Goal: Task Accomplishment & Management: Manage account settings

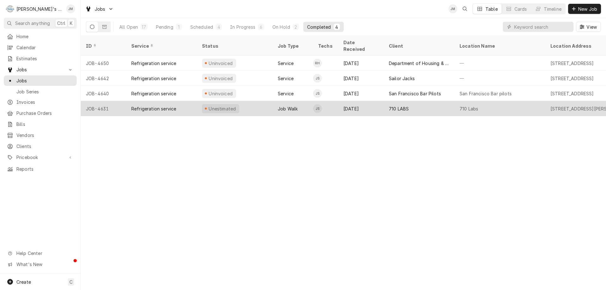
click at [286, 101] on div "Job Walk" at bounding box center [293, 108] width 40 height 15
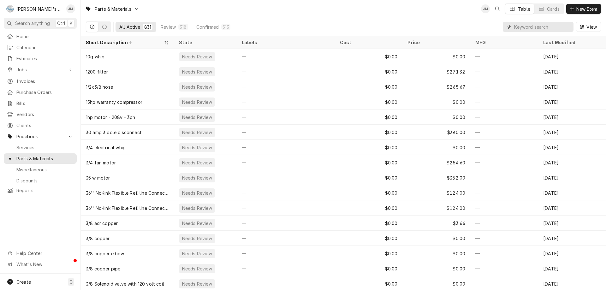
click at [535, 26] on input "Dynamic Content Wrapper" at bounding box center [542, 27] width 56 height 10
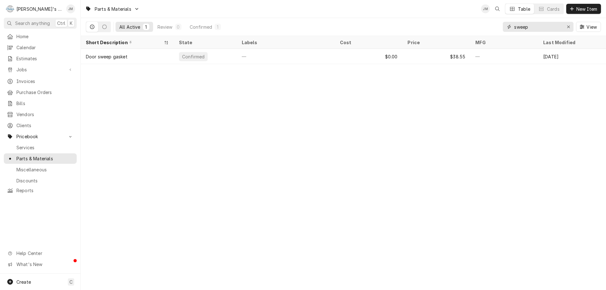
type input "sweep"
click at [569, 27] on icon "Erase input" at bounding box center [568, 27] width 3 height 3
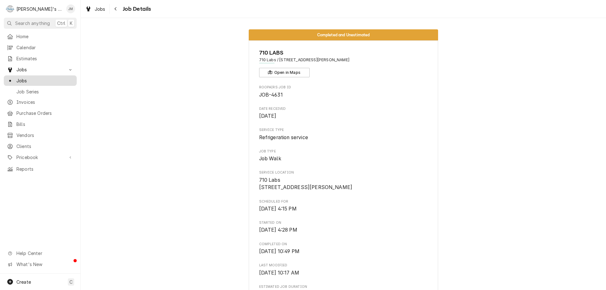
click at [22, 77] on span "Jobs" at bounding box center [44, 80] width 57 height 7
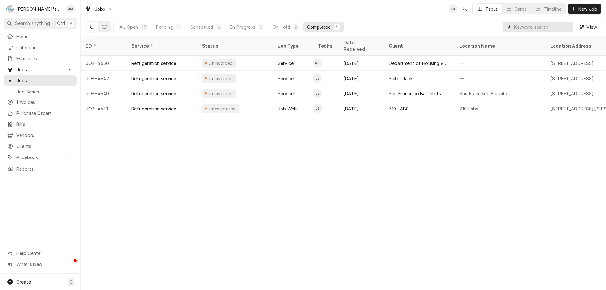
click at [546, 27] on input "Dynamic Content Wrapper" at bounding box center [542, 27] width 56 height 10
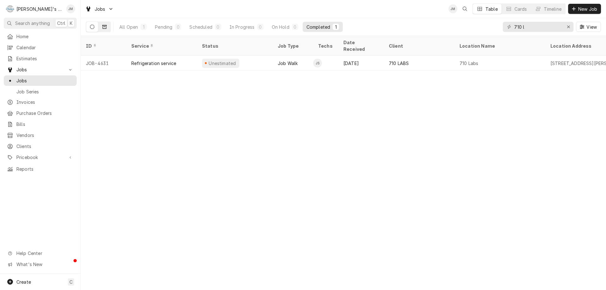
click at [106, 25] on icon "Dynamic Content Wrapper" at bounding box center [104, 27] width 4 height 4
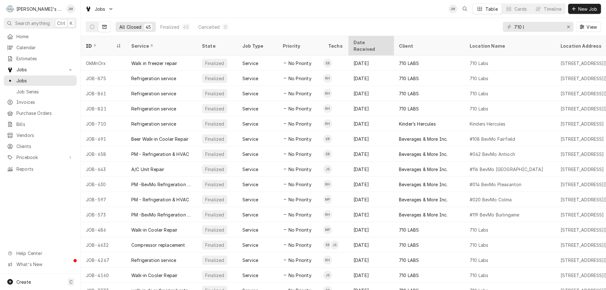
click at [370, 39] on div "Date Received" at bounding box center [371, 45] width 43 height 17
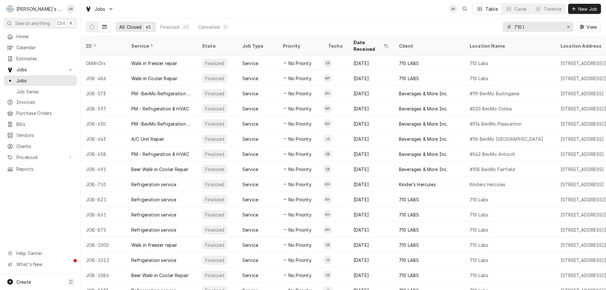
click at [531, 27] on input "710 l" at bounding box center [537, 27] width 47 height 10
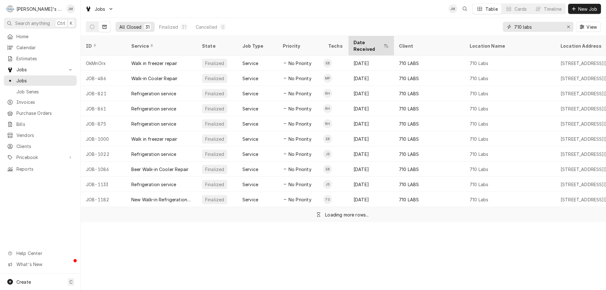
type input "710 labs"
click at [370, 40] on div "Date Received" at bounding box center [368, 45] width 29 height 13
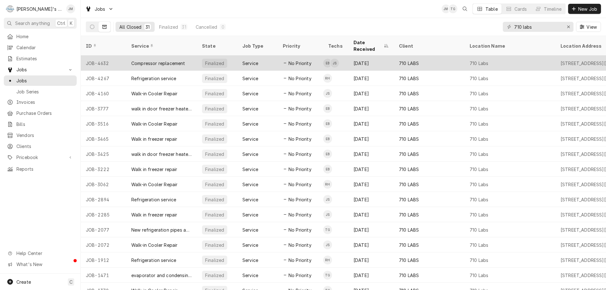
click at [157, 60] on div "Compressor replacement" at bounding box center [158, 63] width 54 height 7
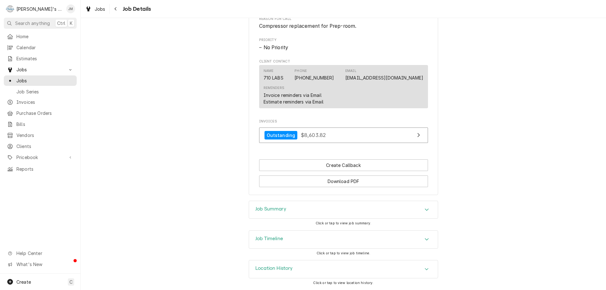
scroll to position [360, 0]
click at [21, 78] on span "Jobs" at bounding box center [44, 80] width 57 height 7
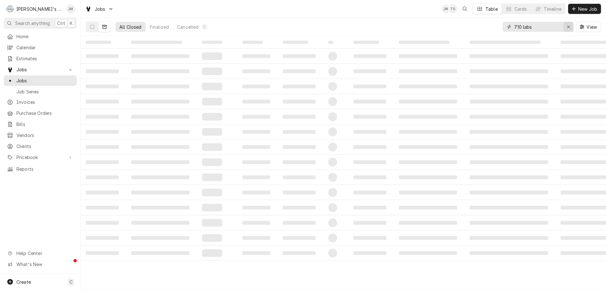
click at [569, 25] on icon "Erase input" at bounding box center [568, 27] width 3 height 4
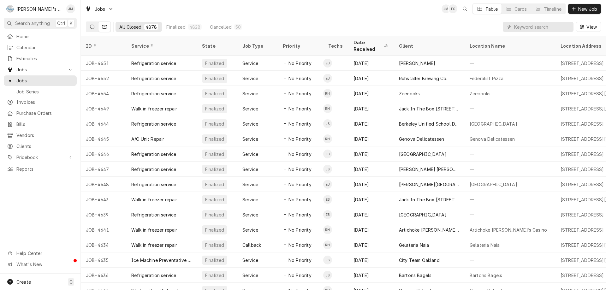
click at [92, 26] on icon "Dynamic Content Wrapper" at bounding box center [92, 27] width 4 height 4
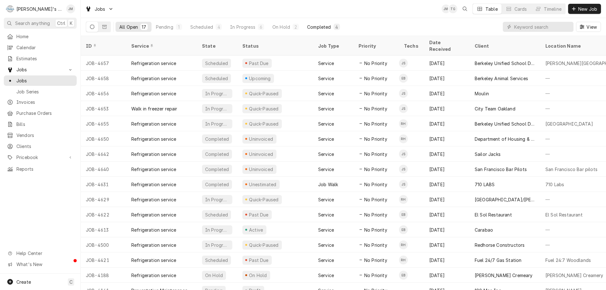
click at [324, 26] on div "Completed" at bounding box center [319, 27] width 24 height 7
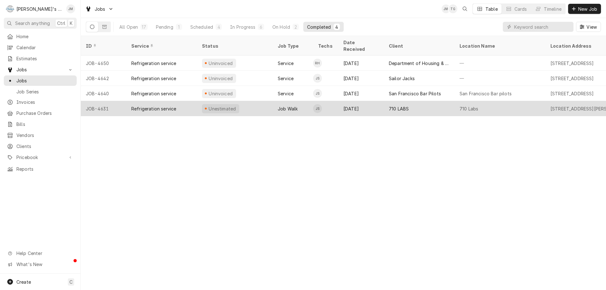
click at [401, 105] on div "710 LABS" at bounding box center [399, 108] width 20 height 7
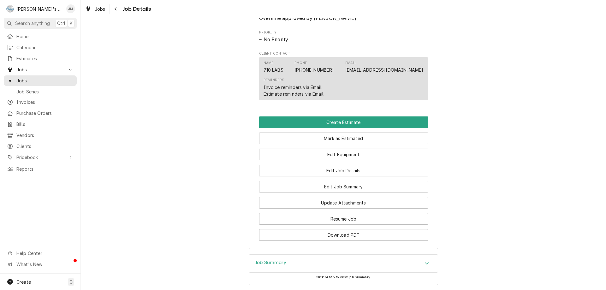
scroll to position [409, 0]
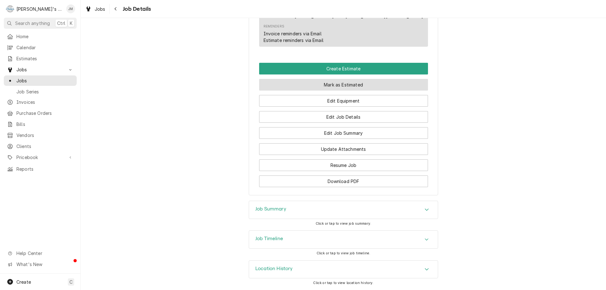
click at [334, 81] on button "Mark as Estimated" at bounding box center [343, 85] width 169 height 12
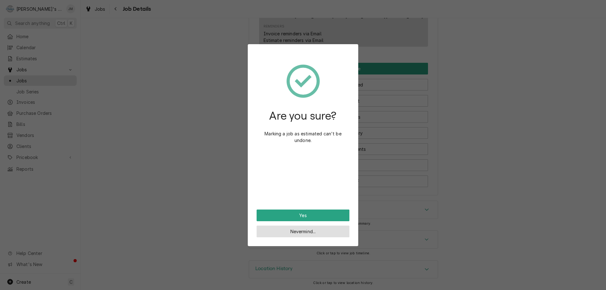
click at [300, 230] on button "Nevermind..." at bounding box center [303, 232] width 93 height 12
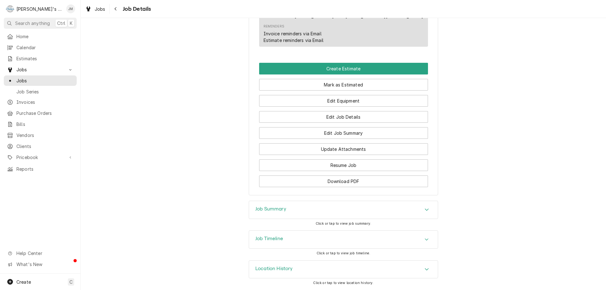
click at [277, 210] on h3 "Job Summary" at bounding box center [270, 209] width 31 height 6
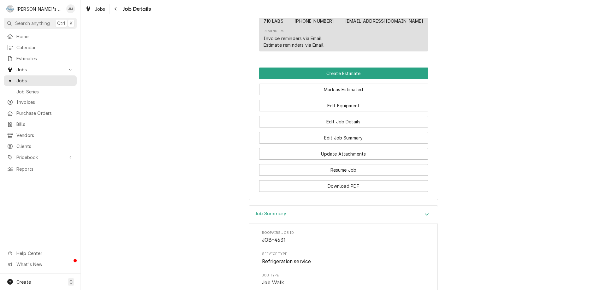
scroll to position [385, 0]
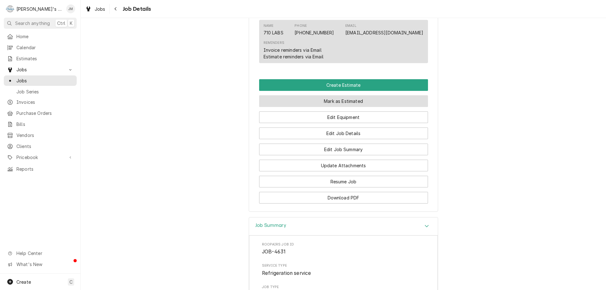
click at [335, 107] on button "Mark as Estimated" at bounding box center [343, 101] width 169 height 12
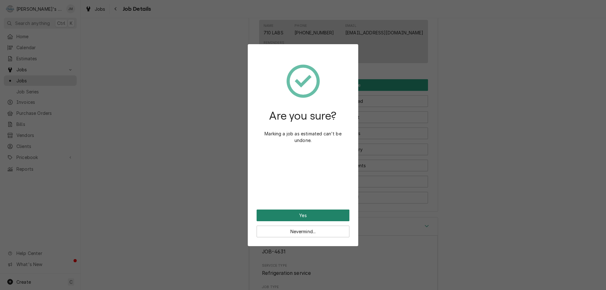
click at [296, 213] on button "Yes" at bounding box center [303, 216] width 93 height 12
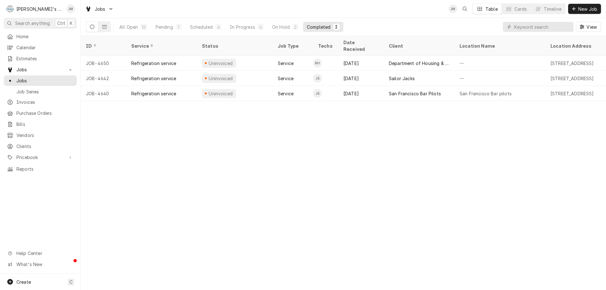
click at [261, 207] on div "ID Service Status Job Type Techs Date Received Client Location Name Location Ad…" at bounding box center [343, 163] width 525 height 254
